Goal: Communication & Community: Answer question/provide support

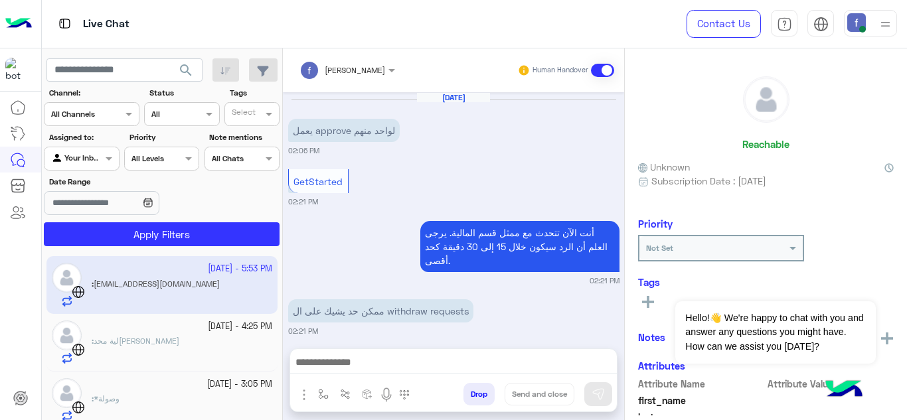
scroll to position [373, 0]
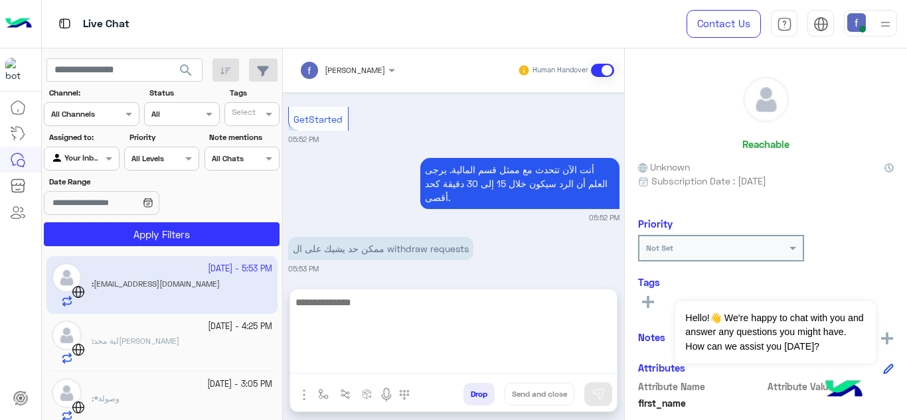
click at [372, 357] on textarea at bounding box center [453, 334] width 327 height 80
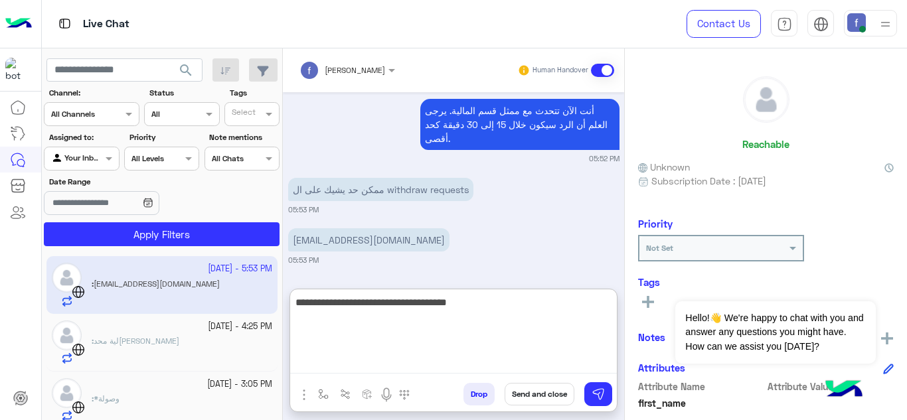
type textarea "**********"
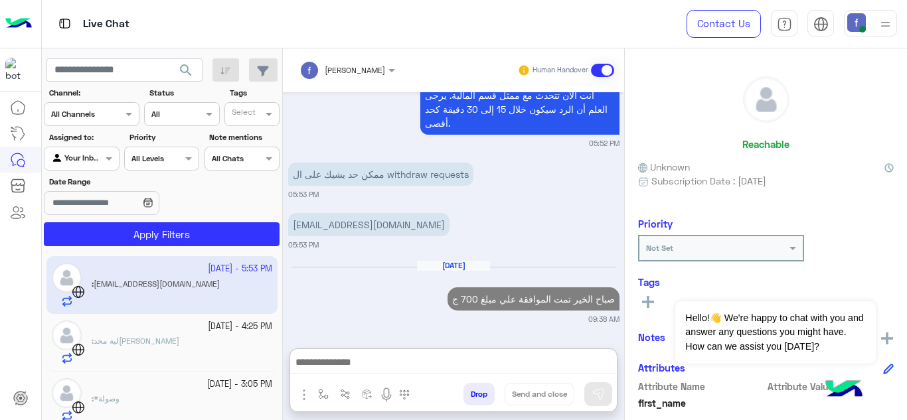
click at [366, 213] on p "[EMAIL_ADDRESS][DOMAIN_NAME]" at bounding box center [368, 224] width 161 height 23
click at [366, 163] on div "ممكن حد يشيك على ال withdraw requests 05:53 PM" at bounding box center [453, 179] width 331 height 40
click at [366, 163] on p "ممكن حد يشيك على ال withdraw requests" at bounding box center [380, 174] width 185 height 23
click at [365, 216] on p "[EMAIL_ADDRESS][DOMAIN_NAME]" at bounding box center [368, 224] width 161 height 23
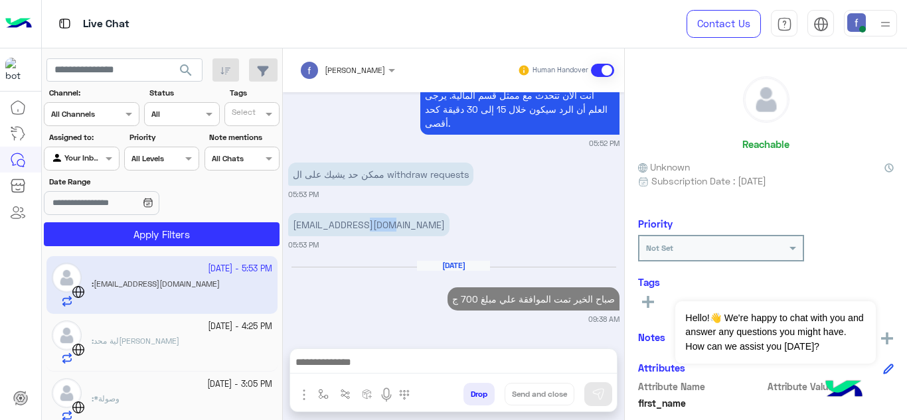
click at [365, 216] on p "[EMAIL_ADDRESS][DOMAIN_NAME]" at bounding box center [368, 224] width 161 height 23
copy app-message "[EMAIL_ADDRESS][DOMAIN_NAME]"
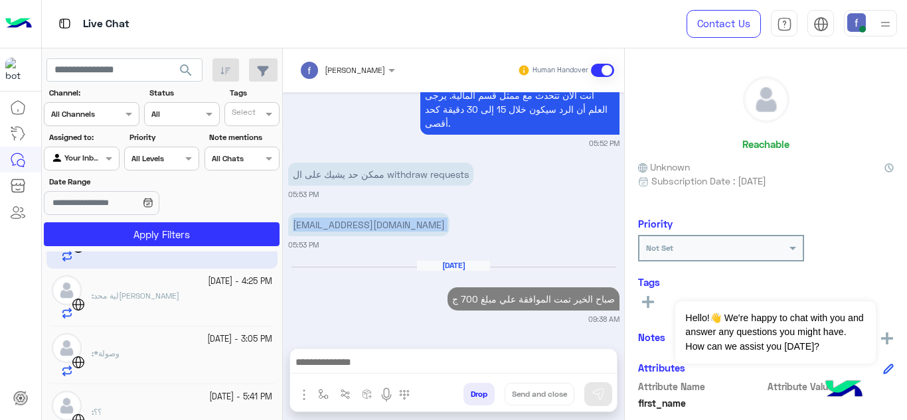
scroll to position [66, 0]
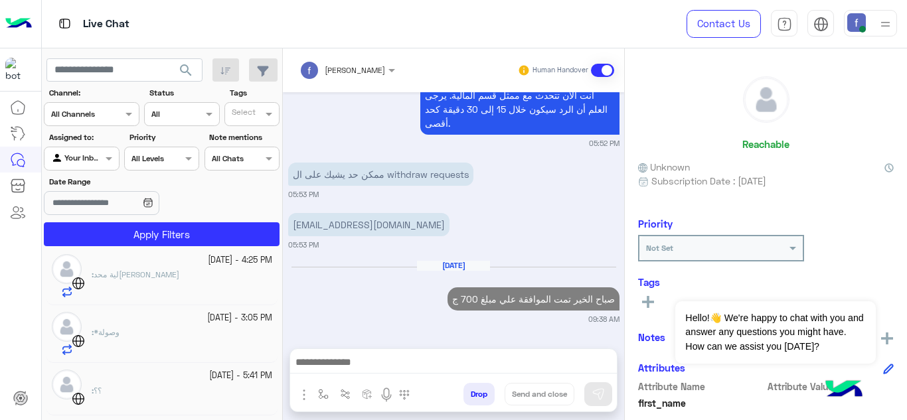
click at [179, 281] on div ": لية محدش بيرد" at bounding box center [182, 283] width 181 height 29
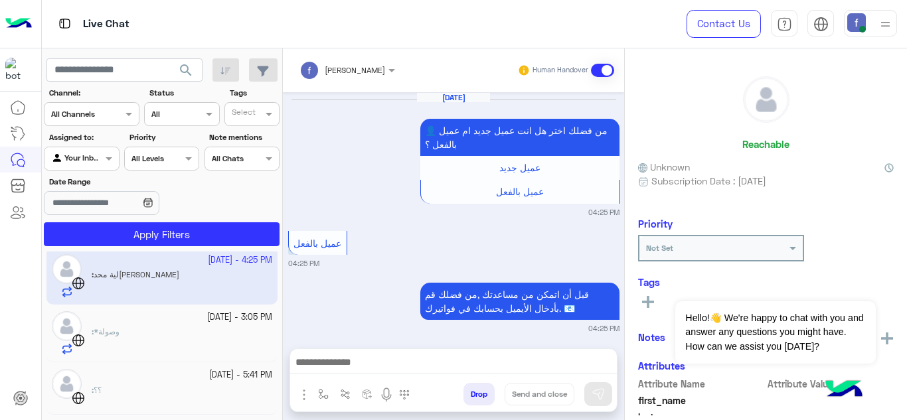
scroll to position [465, 0]
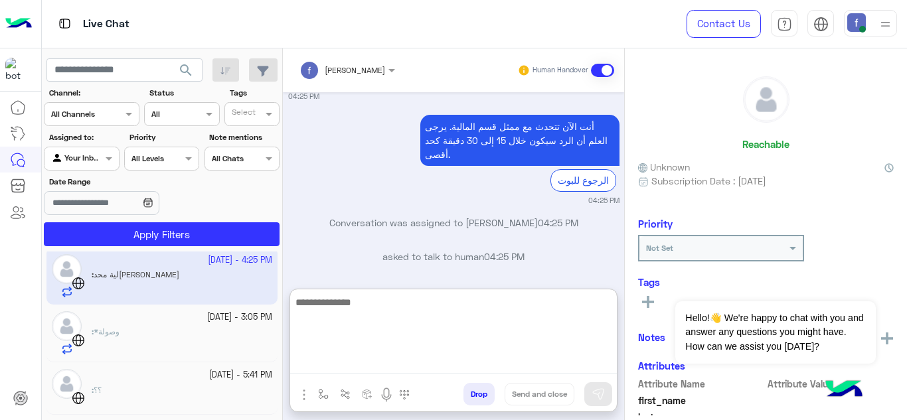
click at [360, 357] on textarea at bounding box center [453, 334] width 327 height 80
type textarea "**********"
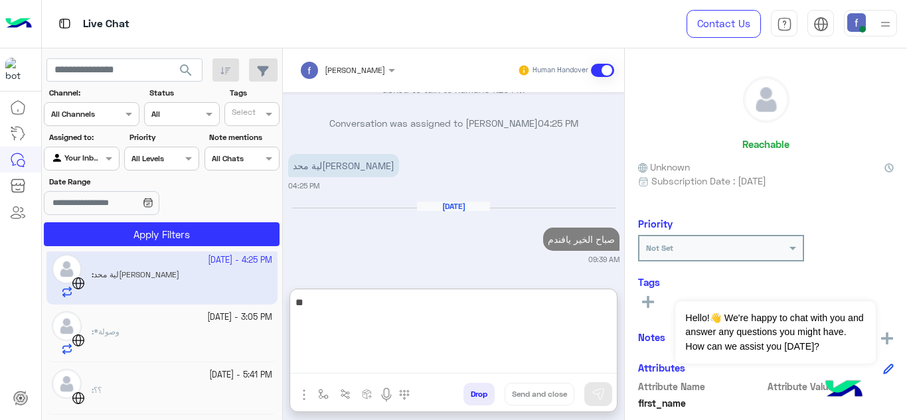
scroll to position [633, 0]
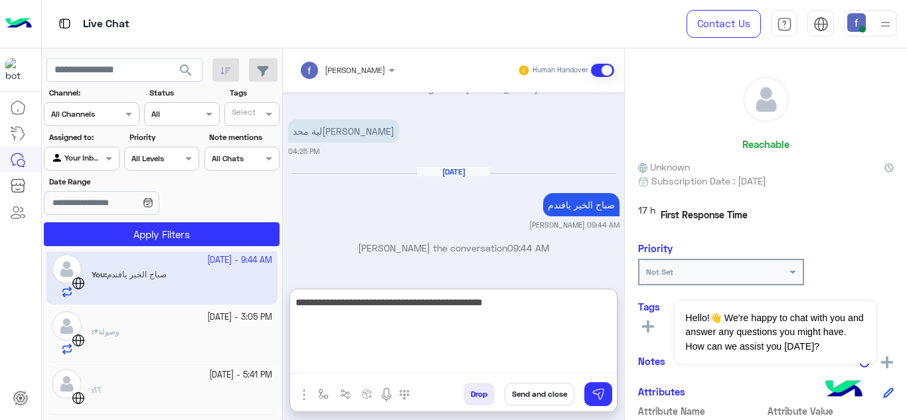
type textarea "**********"
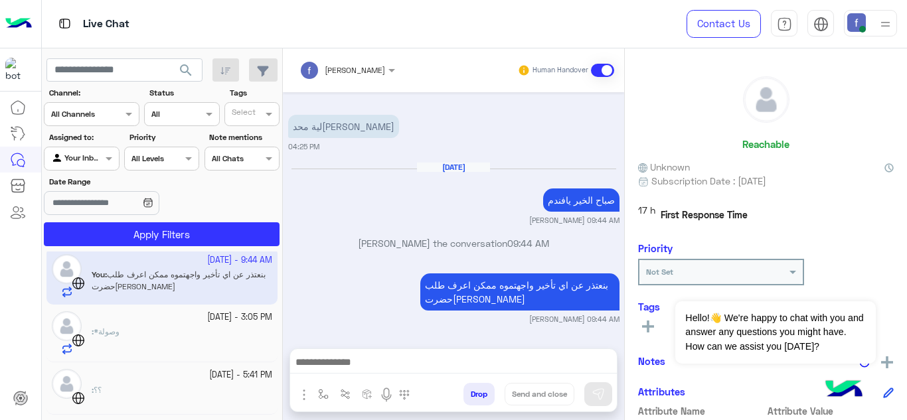
scroll to position [667, 0]
click at [212, 357] on div "23 September - 3:05 PM : *وصولة" at bounding box center [161, 334] width 231 height 58
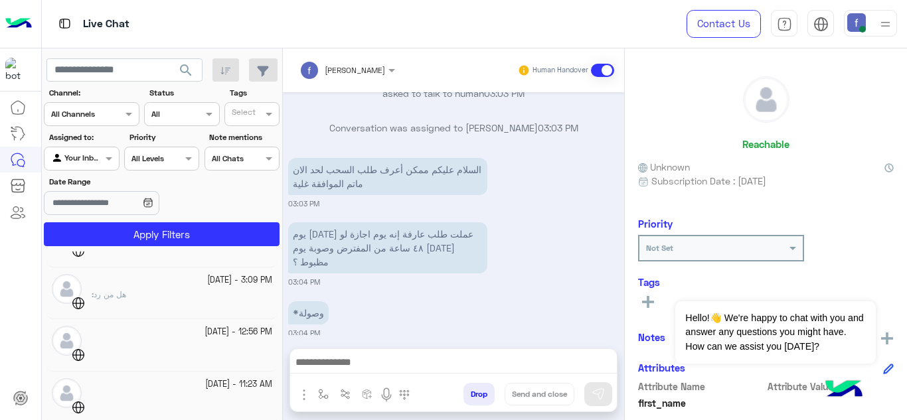
scroll to position [219, 0]
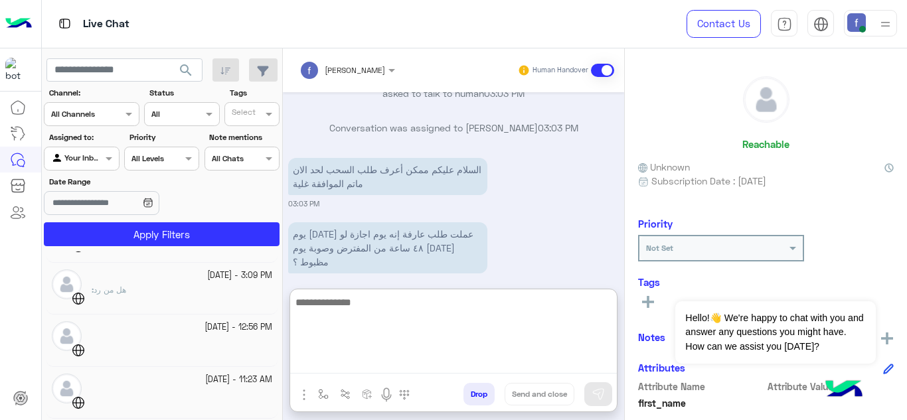
click at [401, 361] on textarea at bounding box center [453, 334] width 327 height 80
type textarea "**********"
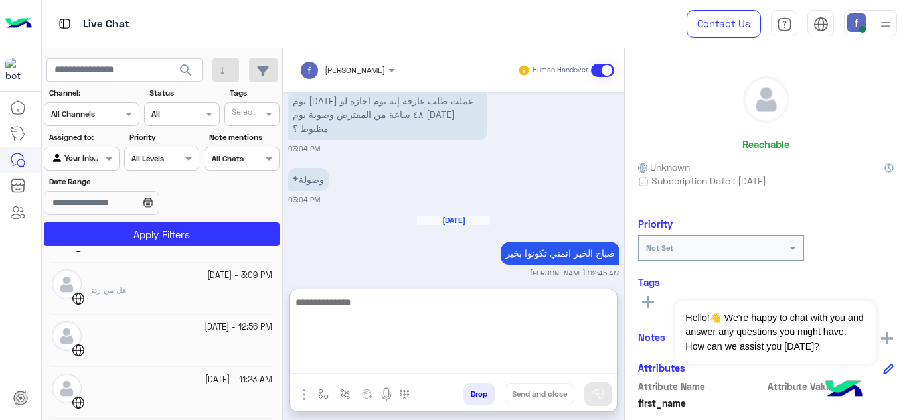
scroll to position [598, 0]
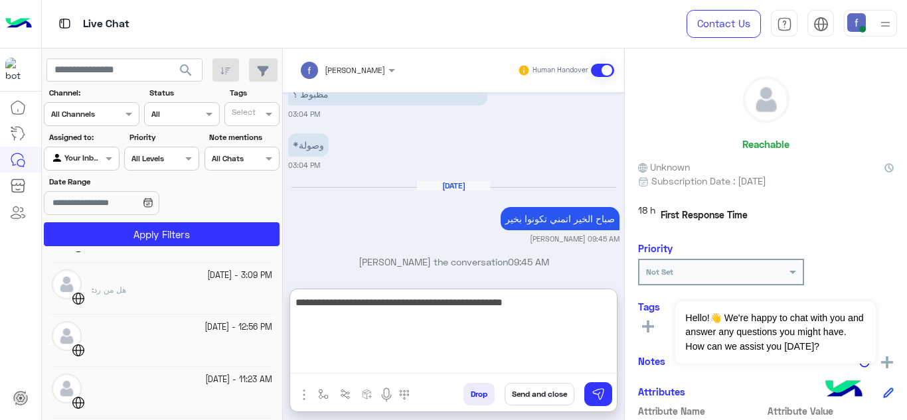
type textarea "**********"
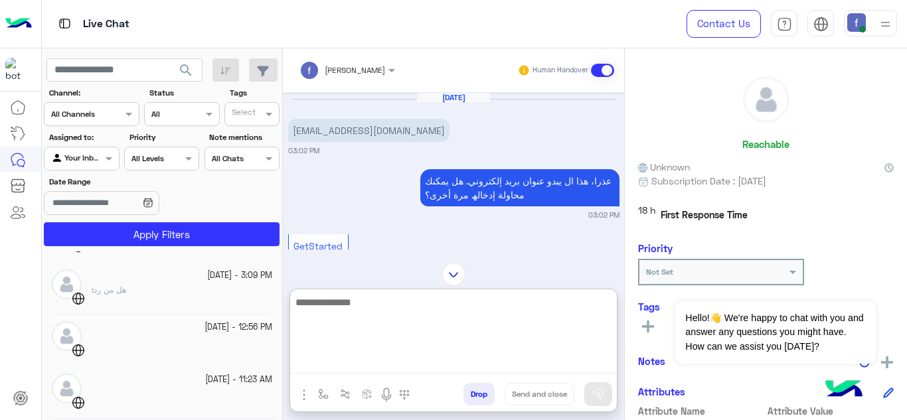
scroll to position [576, 0]
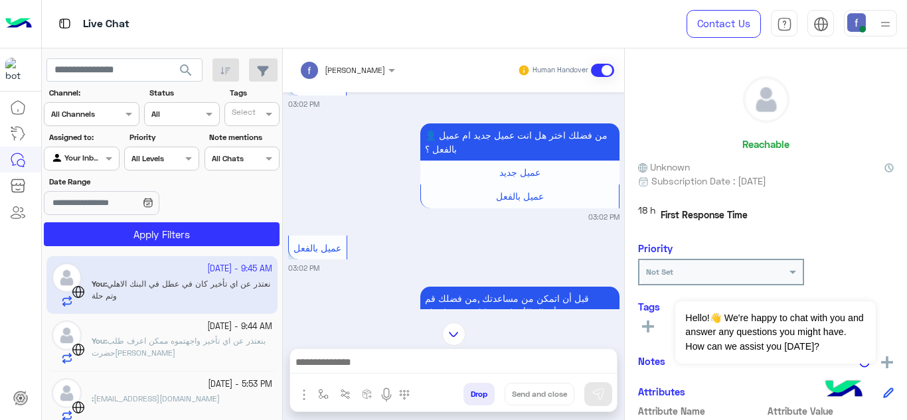
scroll to position [623, 0]
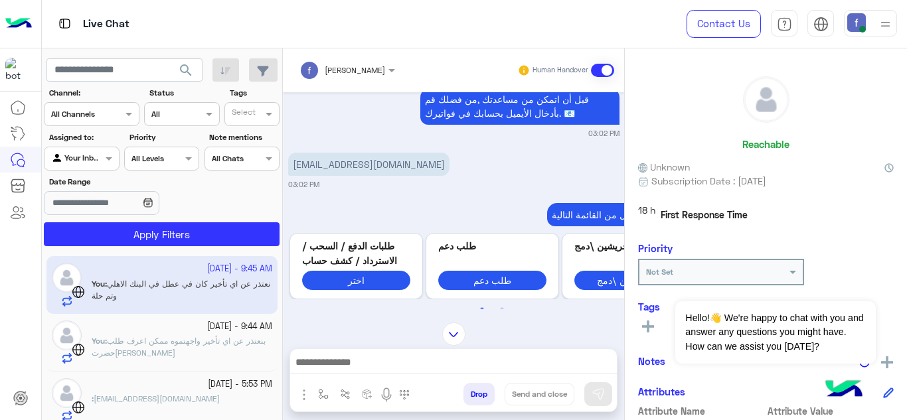
click at [379, 167] on p "[EMAIL_ADDRESS][DOMAIN_NAME]" at bounding box center [368, 164] width 161 height 23
copy app-message "[EMAIL_ADDRESS][DOMAIN_NAME]"
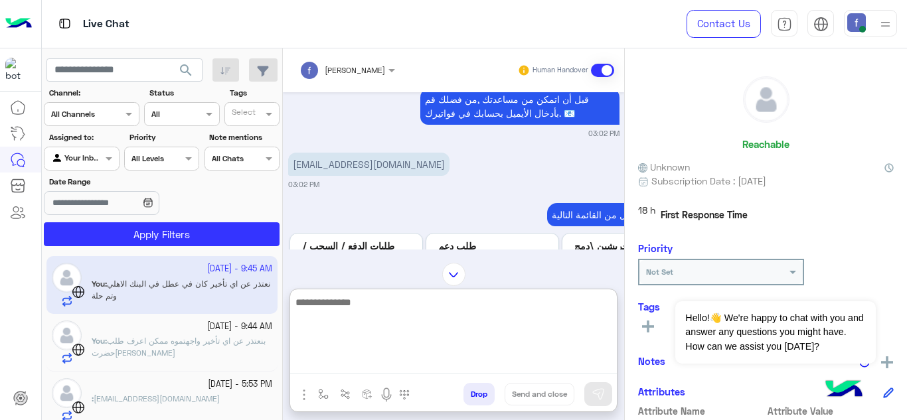
click at [360, 362] on textarea at bounding box center [453, 334] width 327 height 80
type textarea "**********"
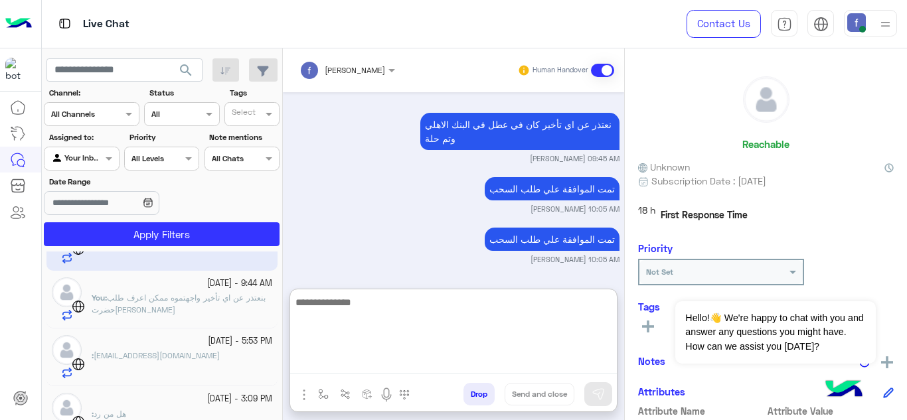
scroll to position [66, 0]
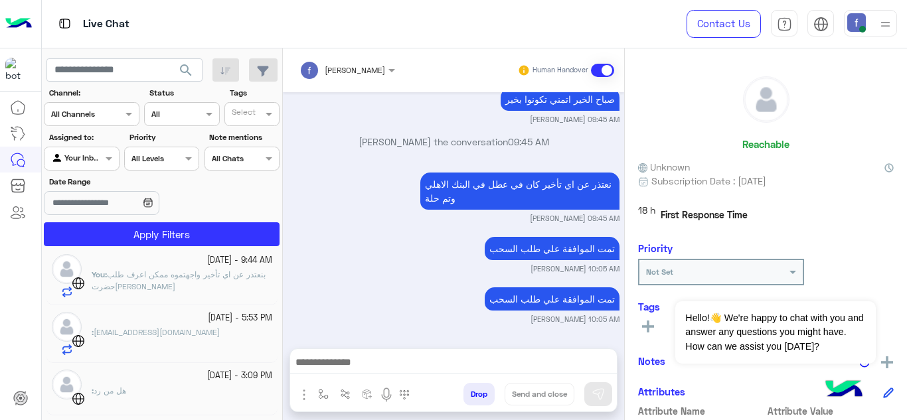
click at [218, 275] on span "بنعتذر عن اي تأخير واجهتموه ممكن اعرف طلب حضرت[PERSON_NAME]" at bounding box center [179, 281] width 174 height 22
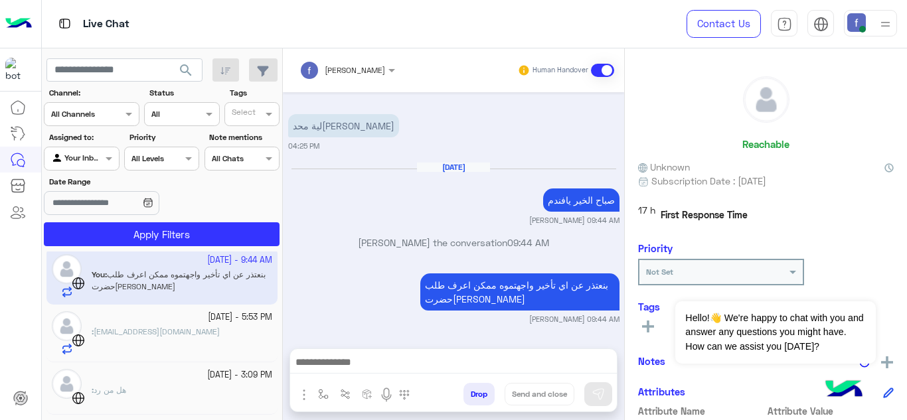
scroll to position [133, 0]
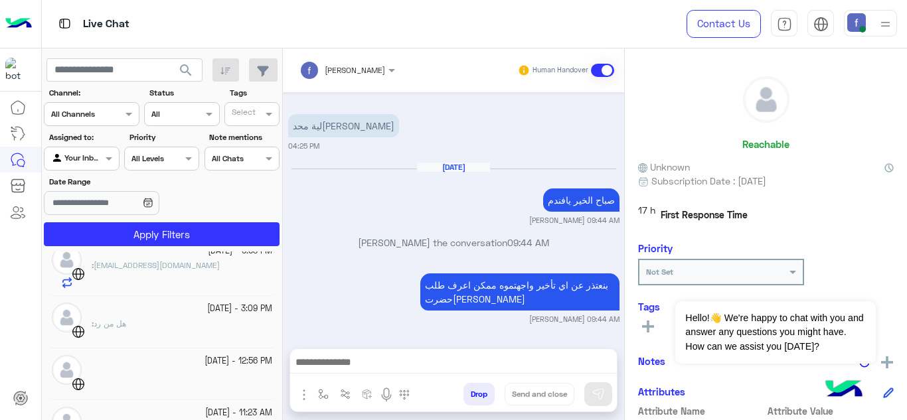
click at [207, 309] on small "[DATE] - 3:09 PM" at bounding box center [239, 309] width 65 height 13
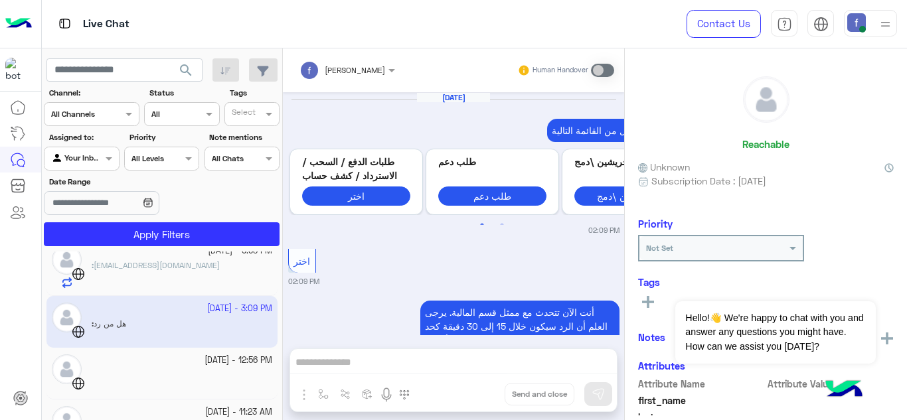
scroll to position [444, 0]
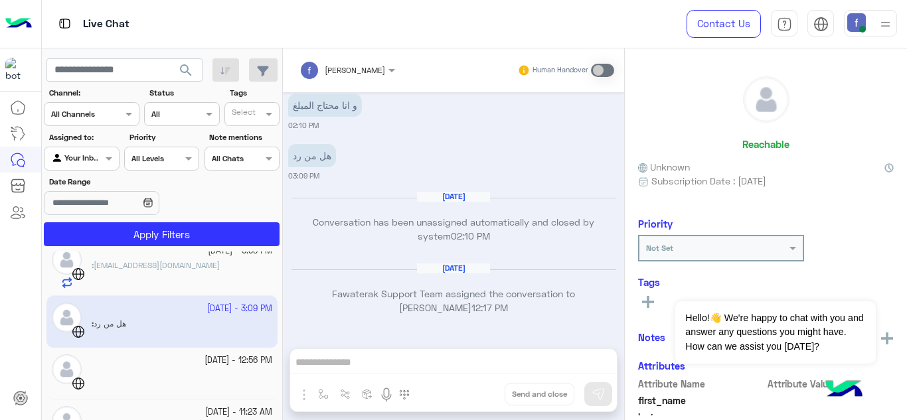
drag, startPoint x: 446, startPoint y: 356, endPoint x: 290, endPoint y: 361, distance: 156.1
click at [445, 356] on div "[PERSON_NAME] Human Handover [DATE] اختر سبب الاتصال من القائمة التالية: Previo…" at bounding box center [453, 236] width 341 height 377
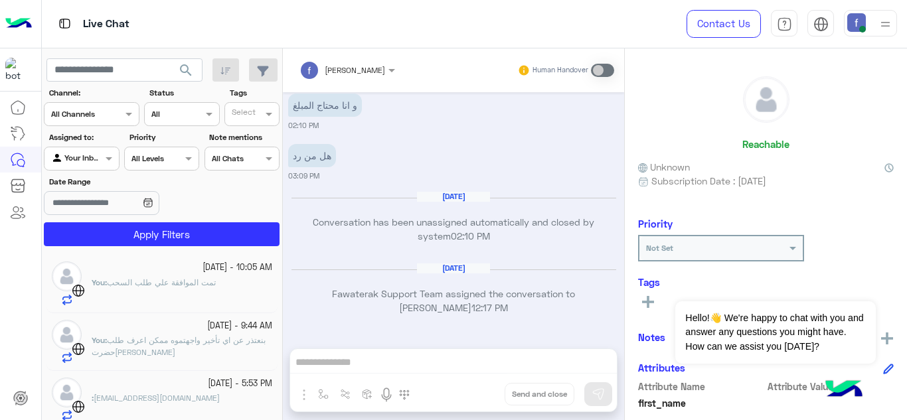
scroll to position [0, 0]
